Goal: Transaction & Acquisition: Register for event/course

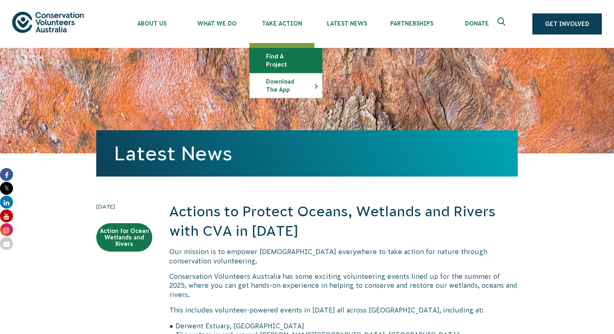
click at [274, 62] on link "Find a project" at bounding box center [286, 60] width 72 height 24
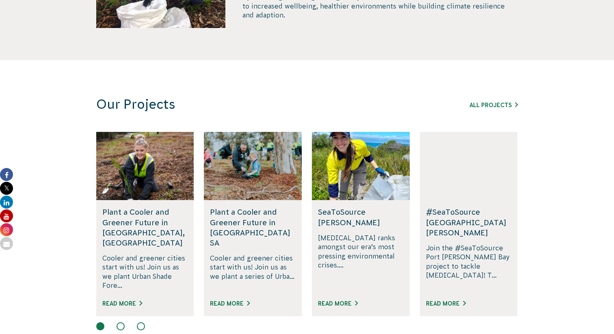
scroll to position [430, 0]
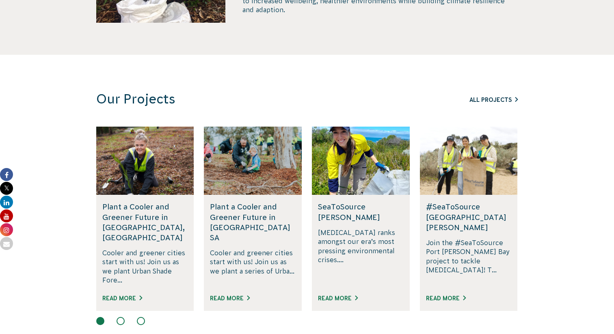
click at [496, 102] on link "All Projects" at bounding box center [493, 100] width 48 height 6
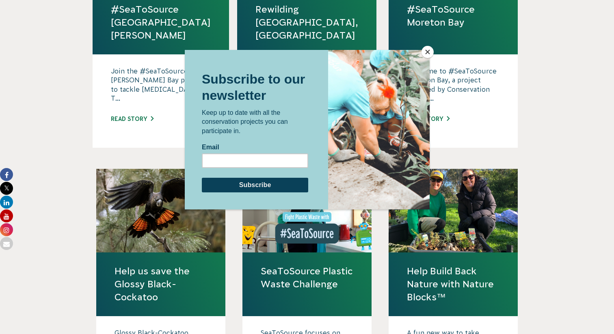
scroll to position [623, 0]
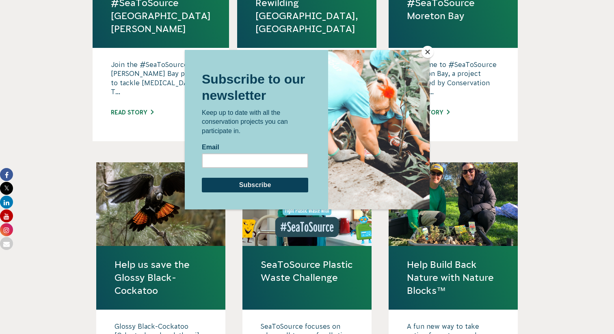
click at [81, 211] on div at bounding box center [307, 167] width 614 height 334
click at [429, 54] on button "Close" at bounding box center [427, 52] width 12 height 12
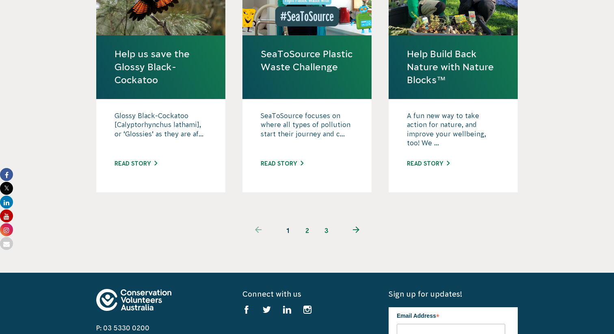
scroll to position [836, 0]
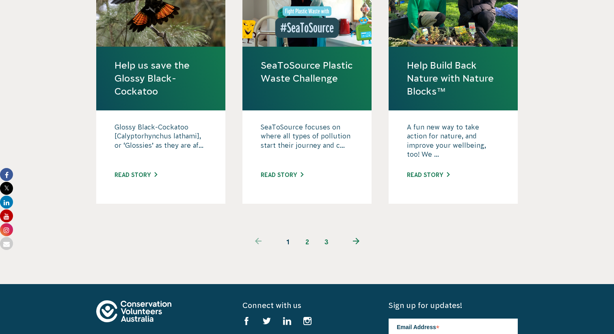
scroll to position [886, 0]
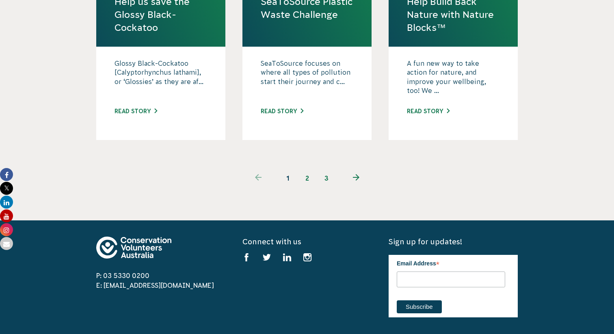
click at [305, 168] on link "2" at bounding box center [306, 177] width 19 height 19
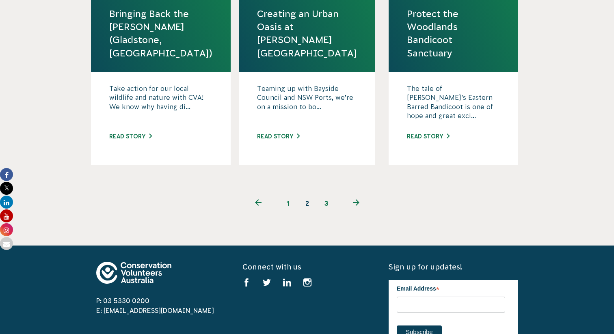
scroll to position [906, 0]
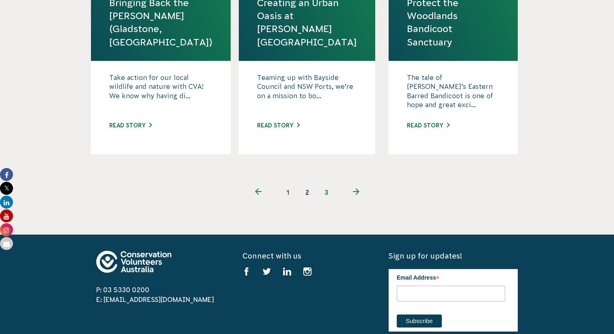
click at [325, 183] on link "3" at bounding box center [326, 192] width 19 height 19
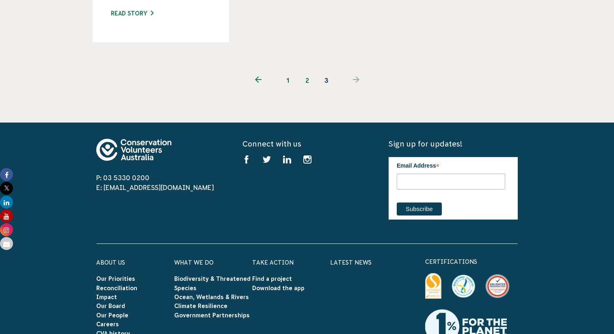
scroll to position [752, 0]
